Goal: Navigation & Orientation: Find specific page/section

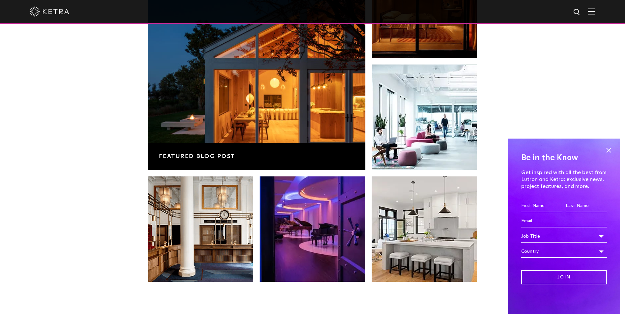
scroll to position [957, 0]
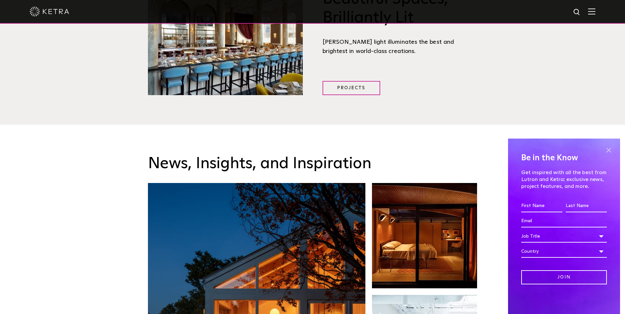
click at [610, 151] on span at bounding box center [608, 150] width 10 height 10
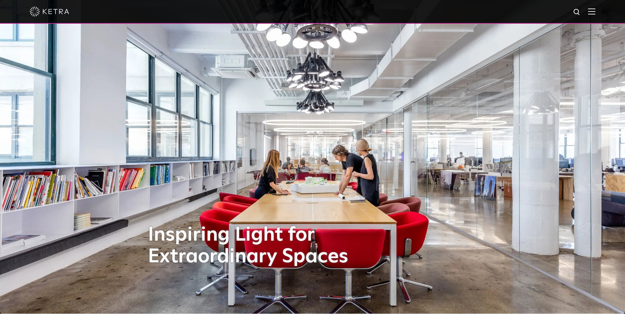
scroll to position [0, 0]
click at [595, 16] on div at bounding box center [313, 11] width 566 height 23
click at [595, 15] on div at bounding box center [313, 11] width 566 height 23
click at [594, 10] on img at bounding box center [591, 11] width 7 height 6
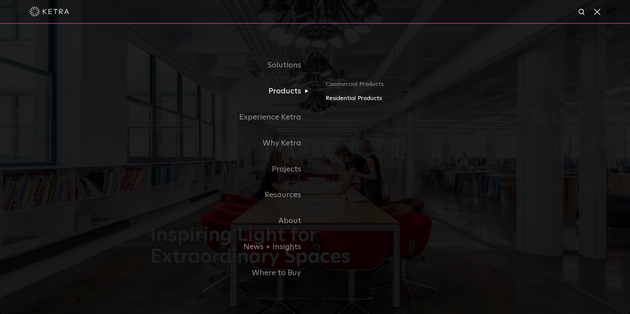
click at [354, 96] on link "Residential Products" at bounding box center [402, 99] width 154 height 10
